Goal: Information Seeking & Learning: Learn about a topic

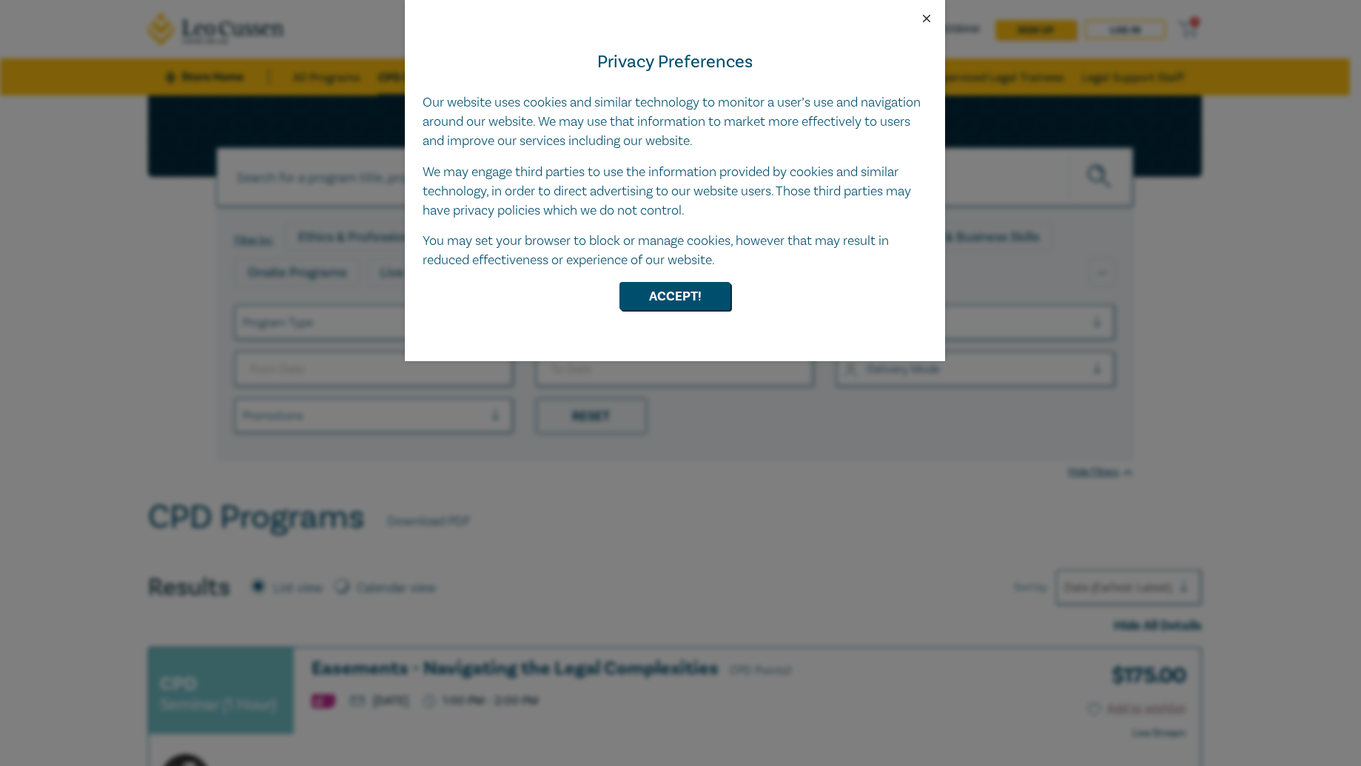
click at [924, 21] on button "Close" at bounding box center [926, 18] width 13 height 13
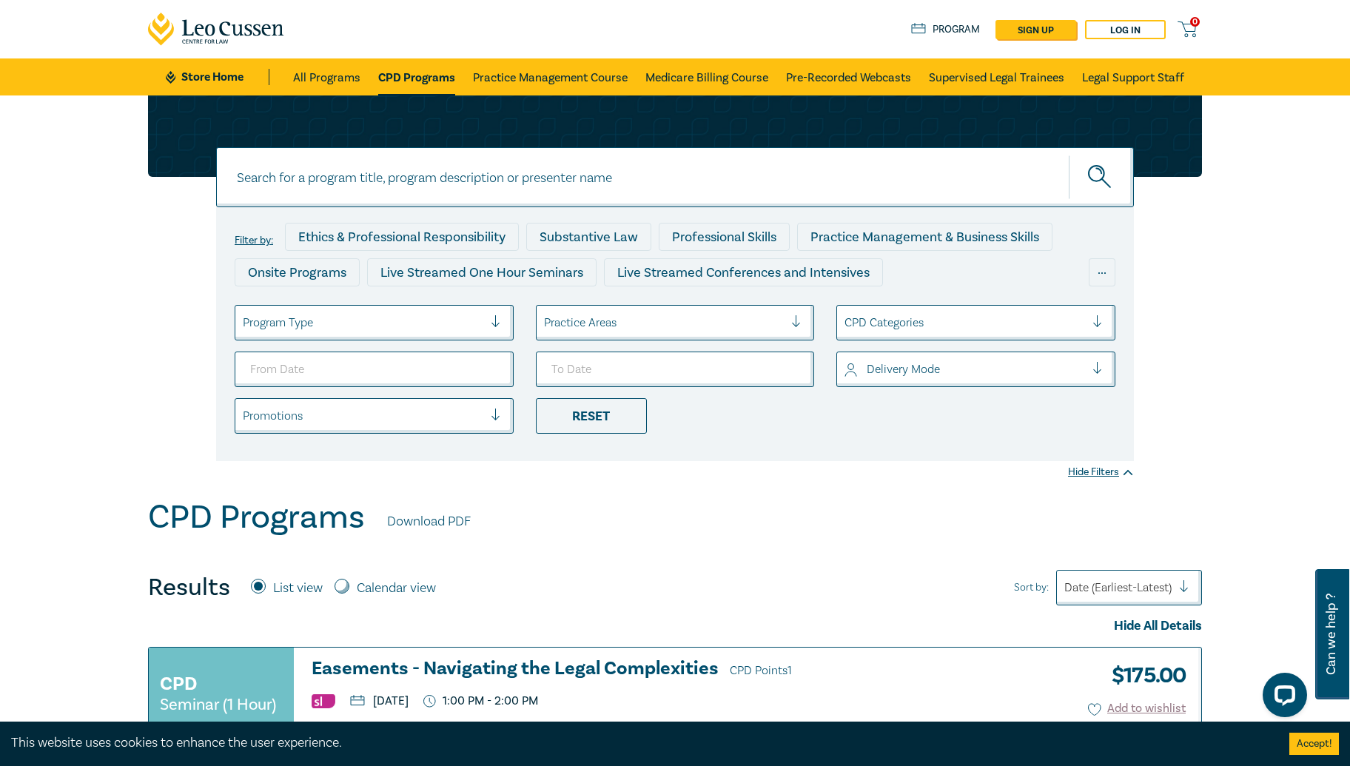
click at [330, 191] on input at bounding box center [675, 177] width 918 height 60
type input "child protection"
click at [1069, 155] on button "submit" at bounding box center [1101, 177] width 65 height 45
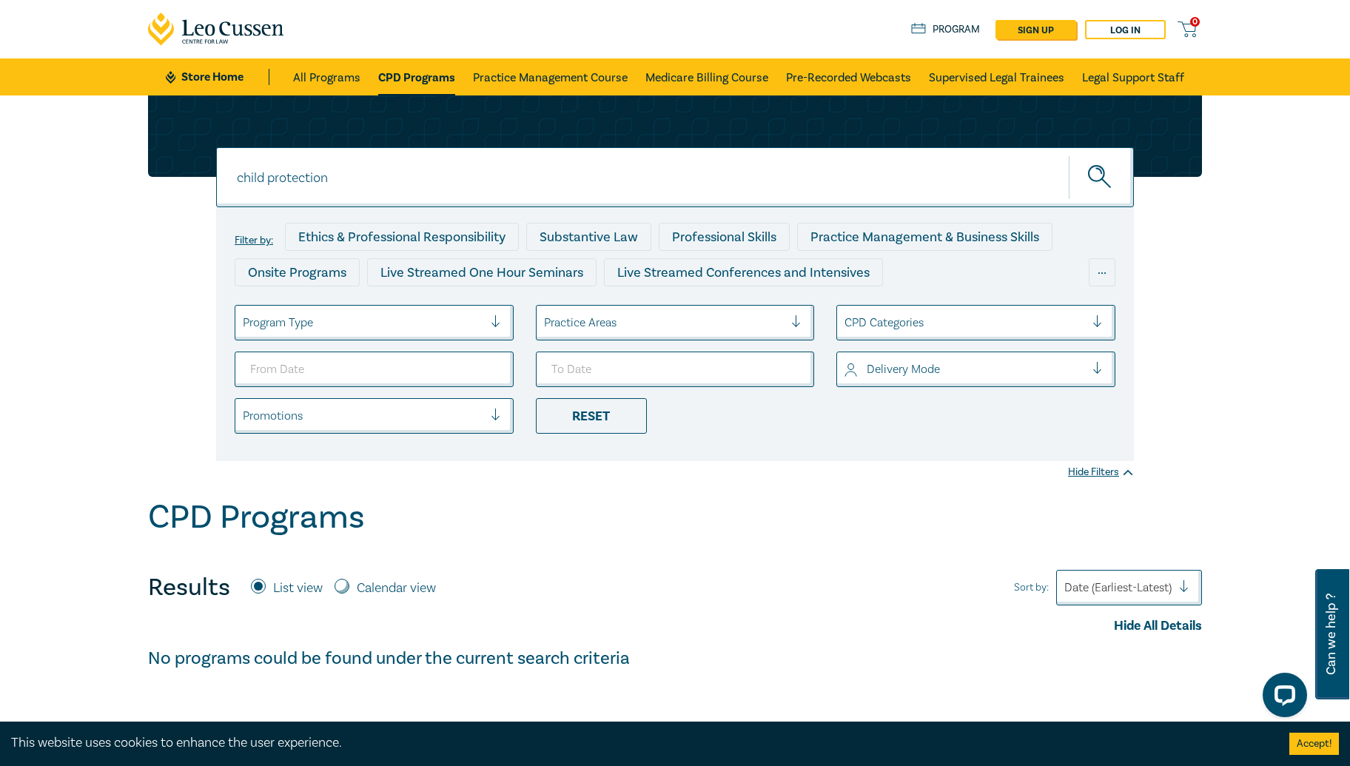
click at [1104, 179] on icon "submit" at bounding box center [1101, 178] width 26 height 26
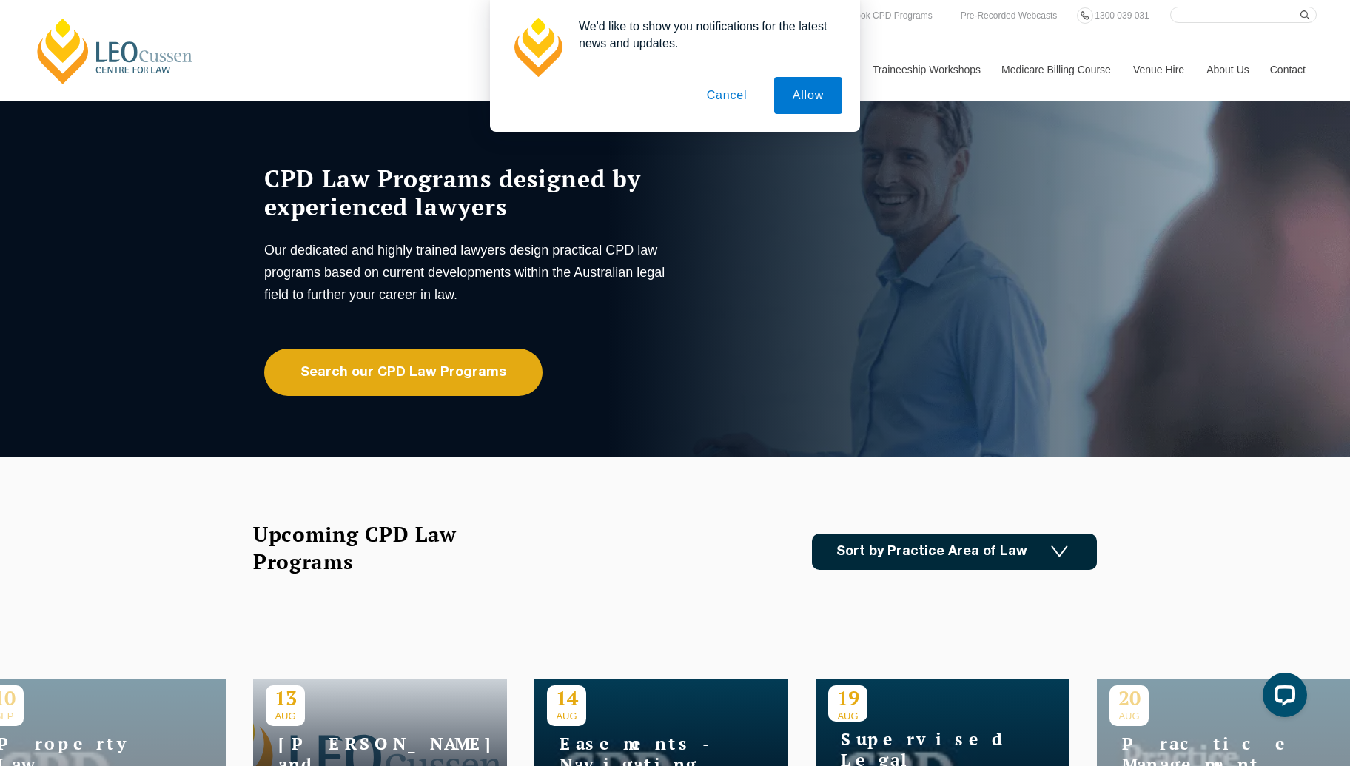
click at [739, 99] on button "Cancel" at bounding box center [727, 95] width 78 height 37
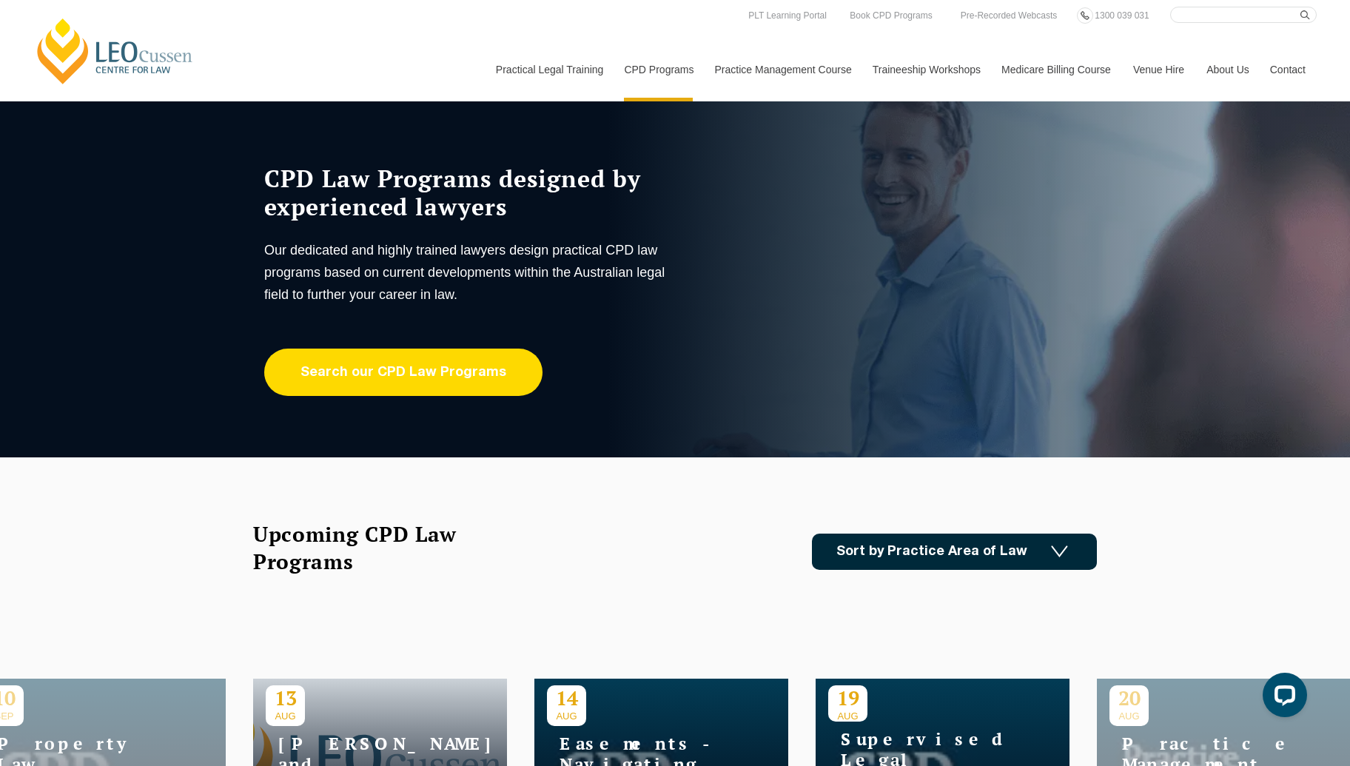
click at [413, 382] on link "Search our CPD Law Programs" at bounding box center [403, 372] width 278 height 47
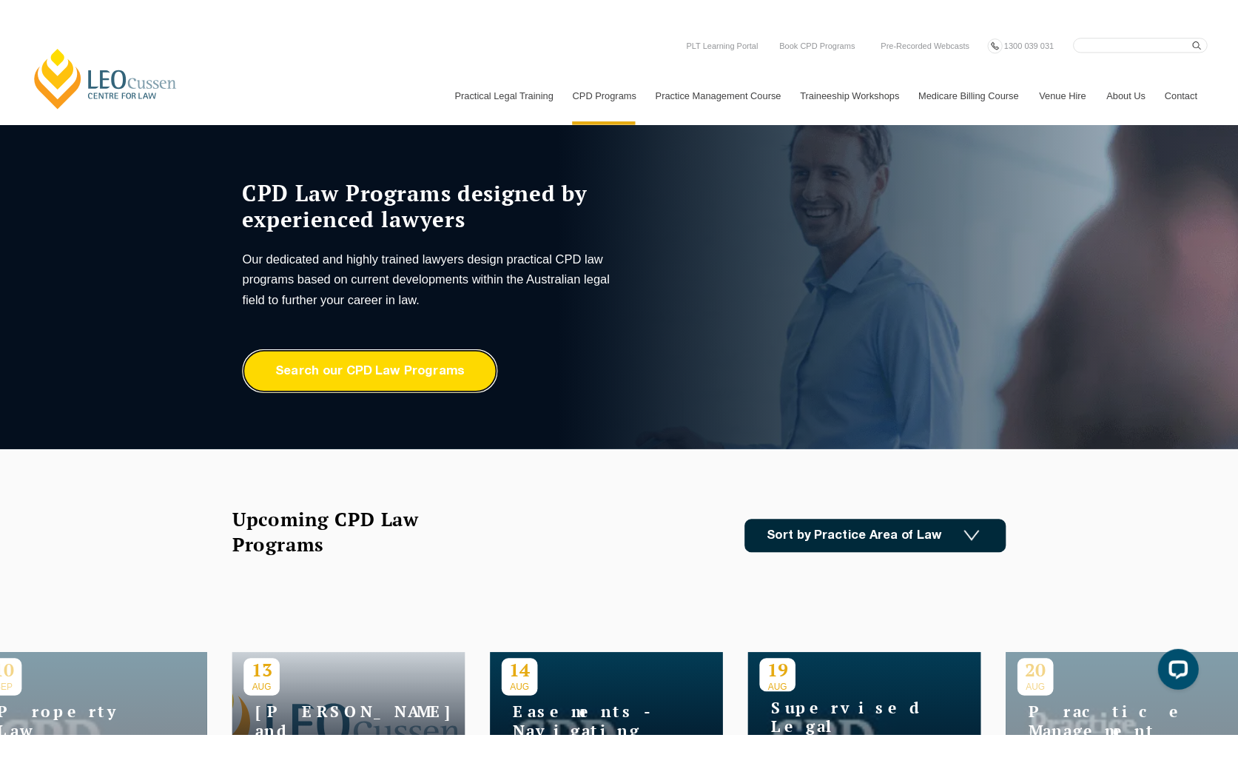
scroll to position [375, 0]
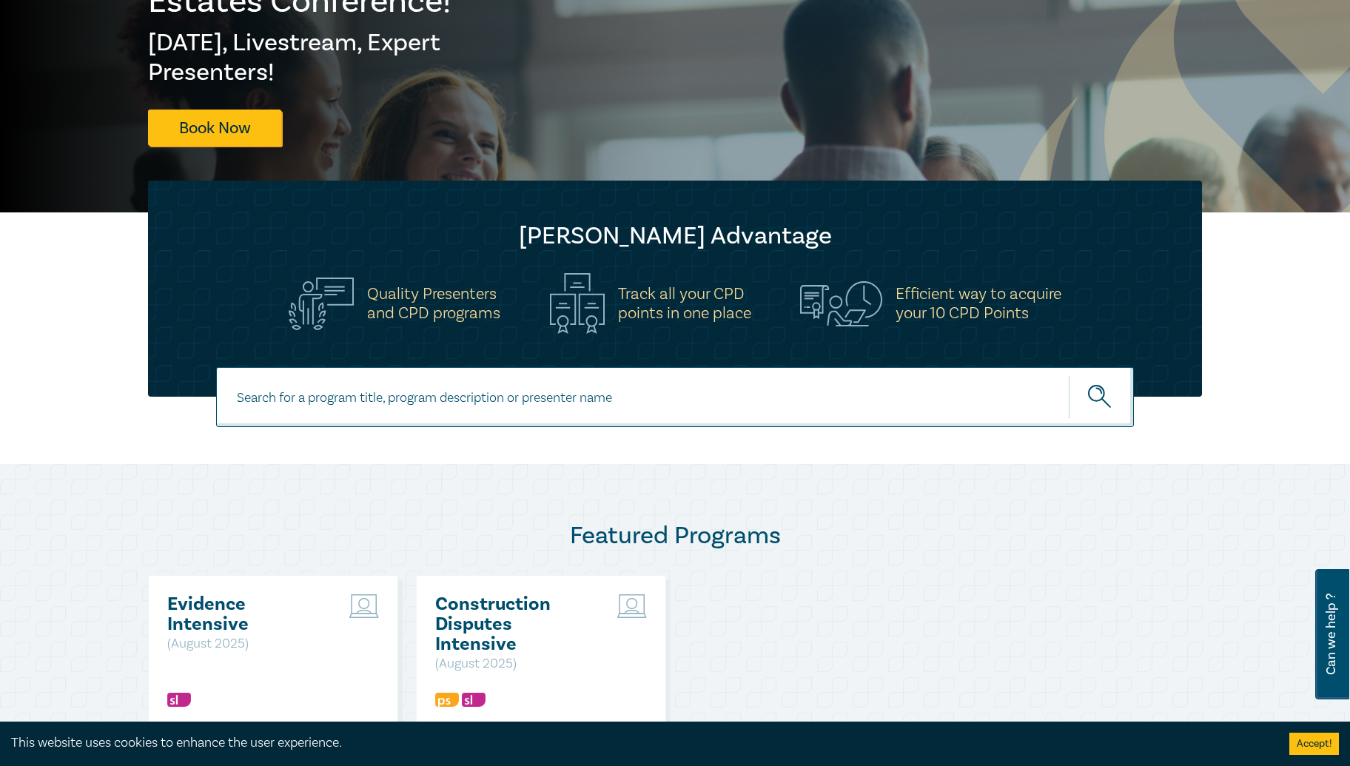
scroll to position [308, 0]
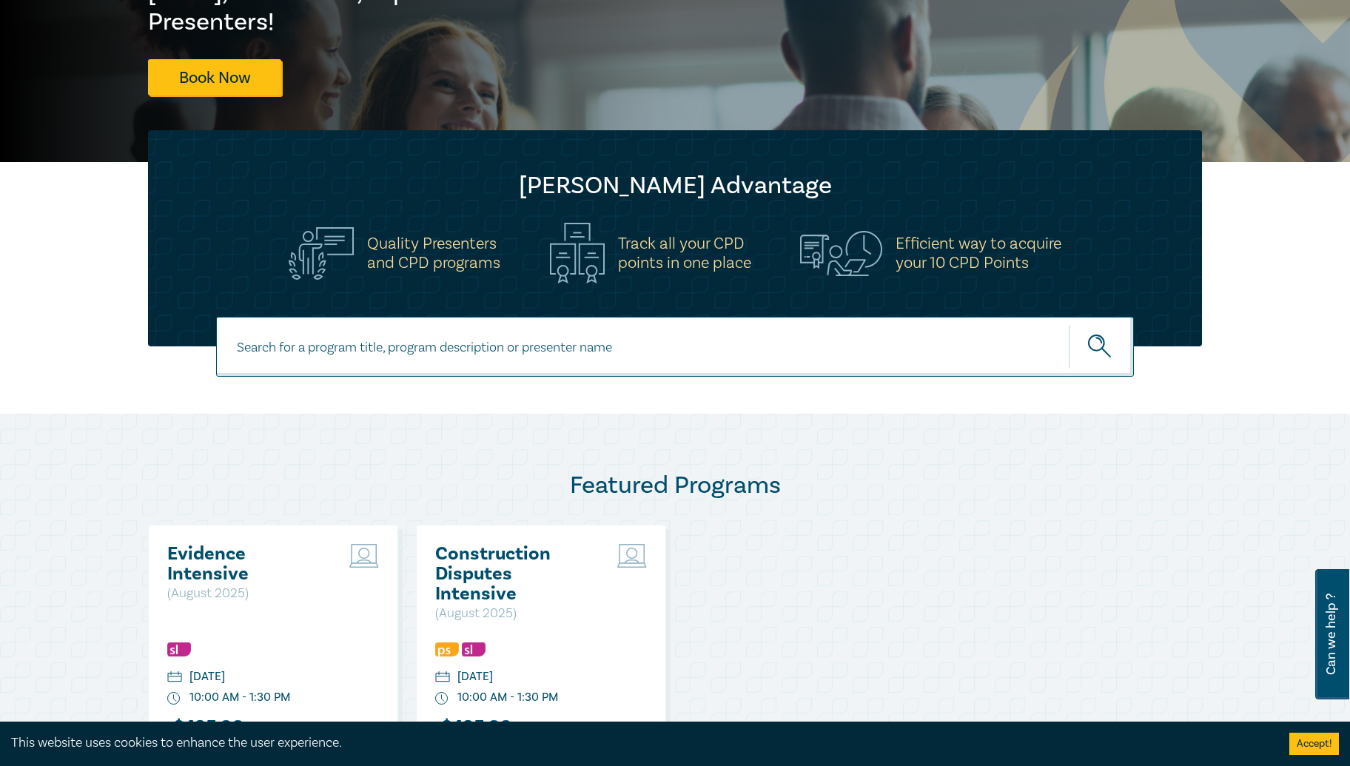
click at [405, 359] on input at bounding box center [675, 347] width 918 height 60
type input "child protection"
click at [1069, 324] on button "submit" at bounding box center [1101, 346] width 65 height 45
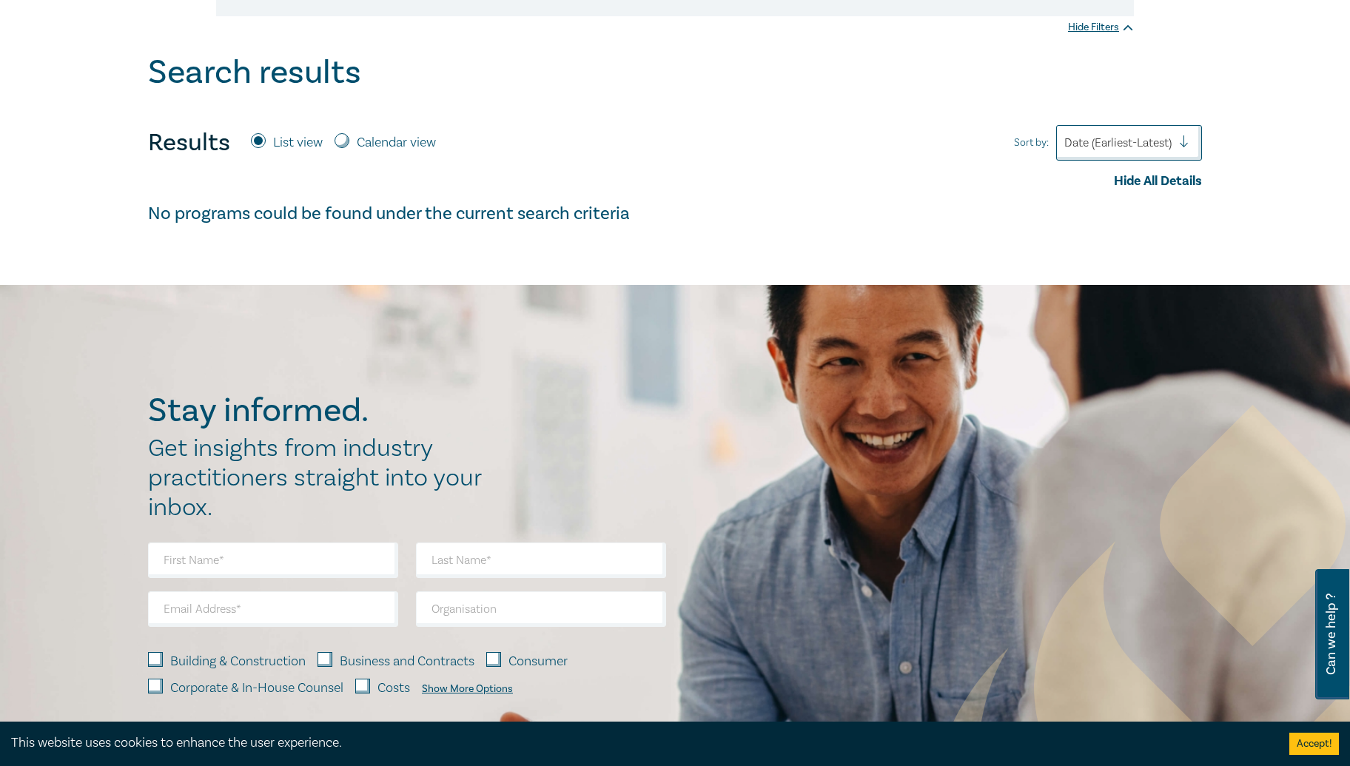
scroll to position [495, 0]
